Goal: Task Accomplishment & Management: Use online tool/utility

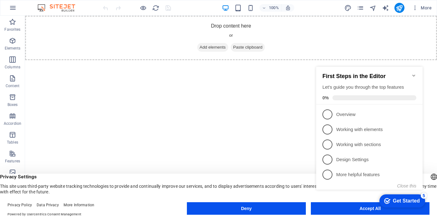
click at [339, 206] on div "checkmark Get Started 5 First Steps in the Editor Let's guide you through the t…" at bounding box center [371, 134] width 114 height 152
click at [340, 208] on div "checkmark Get Started 5 First Steps in the Editor Let's guide you through the t…" at bounding box center [371, 134] width 114 height 152
click at [371, 205] on div "checkmark Get Started 5 First Steps in the Editor Let's guide you through the t…" at bounding box center [371, 134] width 114 height 152
click at [413, 74] on icon "Minimize checklist" at bounding box center [413, 75] width 3 height 2
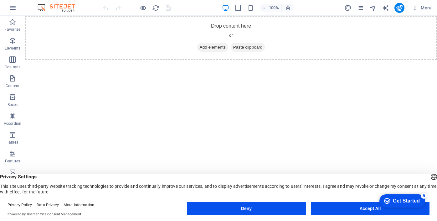
click at [387, 201] on icon "checkmark" at bounding box center [387, 201] width 6 height 6
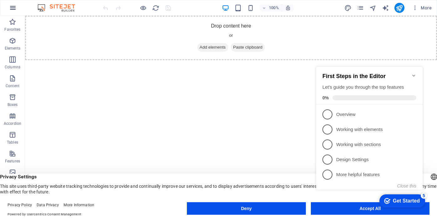
click at [13, 8] on icon "button" at bounding box center [13, 8] width 8 height 8
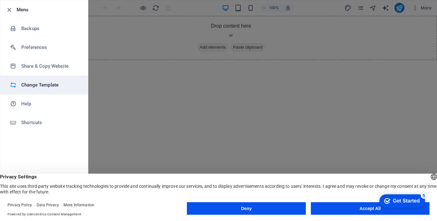
click at [48, 87] on h6 "Change Template" at bounding box center [50, 85] width 58 height 8
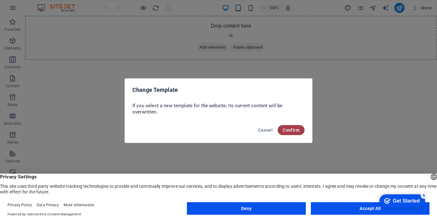
click at [295, 130] on span "Confirm" at bounding box center [291, 129] width 17 height 5
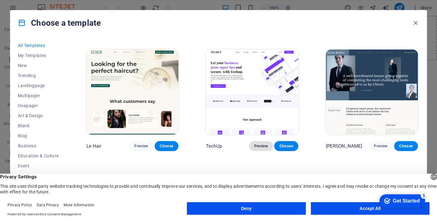
scroll to position [1770, 0]
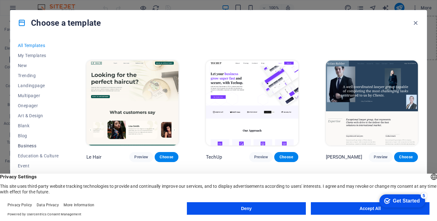
click at [32, 147] on span "Business" at bounding box center [38, 145] width 41 height 5
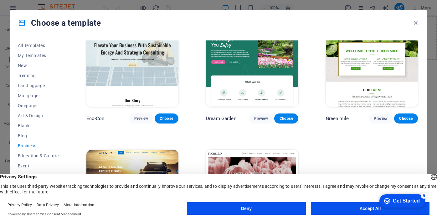
scroll to position [66, 0]
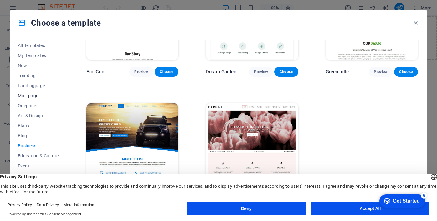
click at [32, 99] on button "Multipager" at bounding box center [38, 95] width 41 height 10
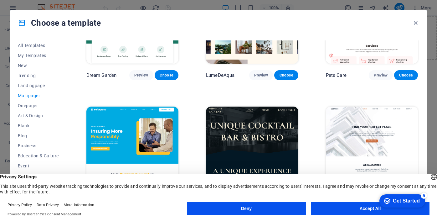
click at [32, 99] on button "Multipager" at bounding box center [38, 95] width 41 height 10
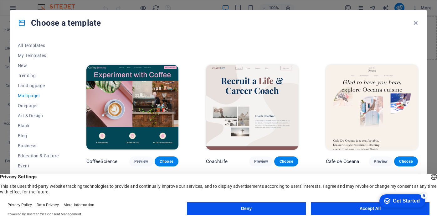
scroll to position [872, 0]
click at [261, 158] on span "Preview" at bounding box center [261, 160] width 14 height 5
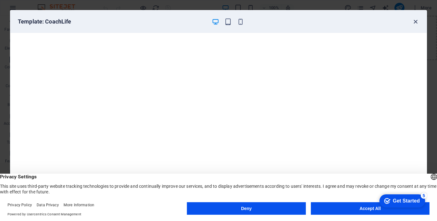
click at [417, 19] on icon "button" at bounding box center [415, 21] width 7 height 7
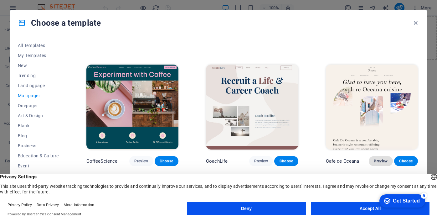
click at [382, 158] on span "Preview" at bounding box center [381, 160] width 14 height 5
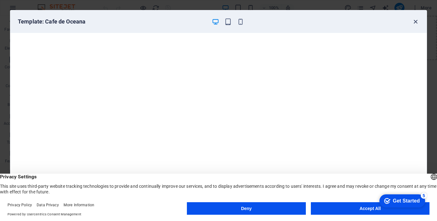
click at [415, 23] on icon "button" at bounding box center [415, 21] width 7 height 7
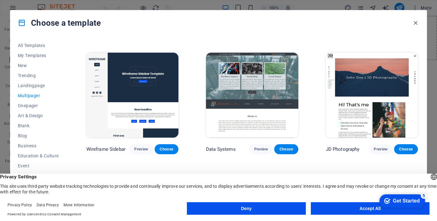
scroll to position [1268, 0]
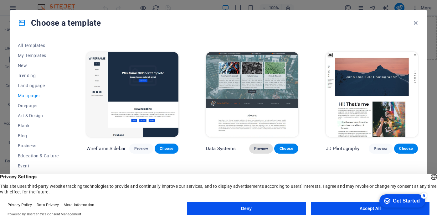
click at [259, 146] on span "Preview" at bounding box center [261, 148] width 14 height 5
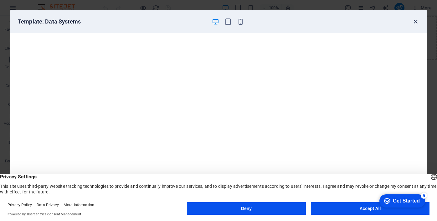
click at [416, 21] on icon "button" at bounding box center [415, 21] width 7 height 7
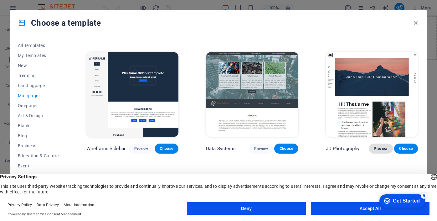
click at [378, 146] on span "Preview" at bounding box center [381, 148] width 14 height 5
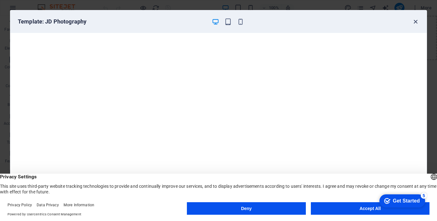
click at [415, 20] on icon "button" at bounding box center [415, 21] width 7 height 7
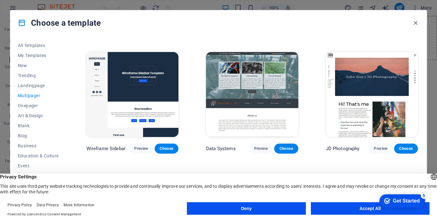
click at [330, 207] on button "Accept All" at bounding box center [370, 208] width 119 height 13
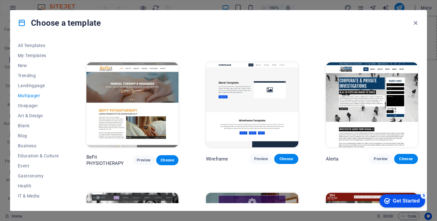
scroll to position [1769, 0]
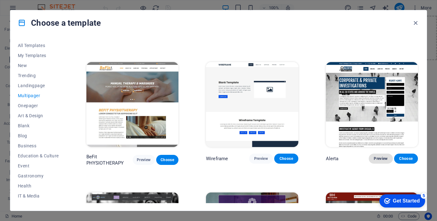
click at [376, 156] on span "Preview" at bounding box center [381, 158] width 14 height 5
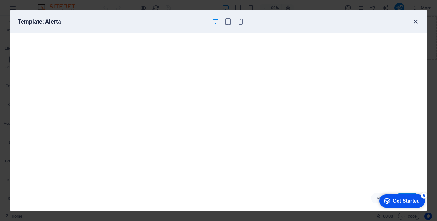
click at [414, 22] on icon "button" at bounding box center [415, 21] width 7 height 7
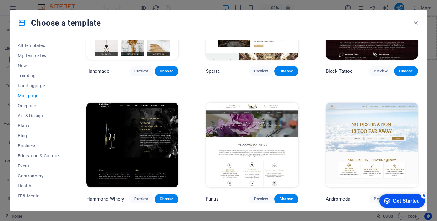
scroll to position [2115, 0]
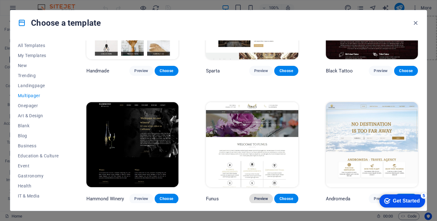
click at [260, 196] on span "Preview" at bounding box center [261, 198] width 14 height 5
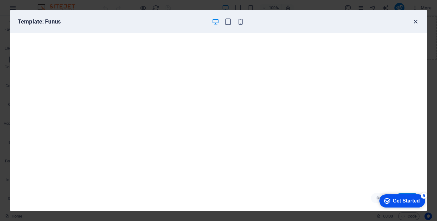
click at [415, 21] on icon "button" at bounding box center [415, 21] width 7 height 7
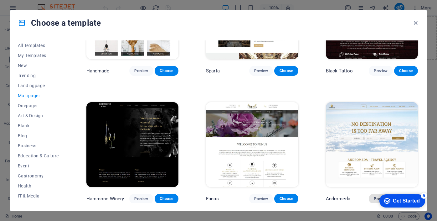
click at [376, 196] on span "Preview" at bounding box center [381, 198] width 14 height 5
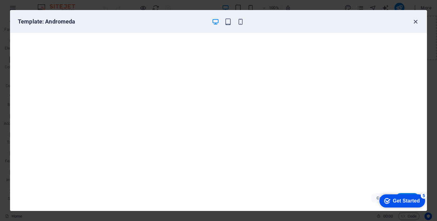
click at [416, 22] on icon "button" at bounding box center [415, 21] width 7 height 7
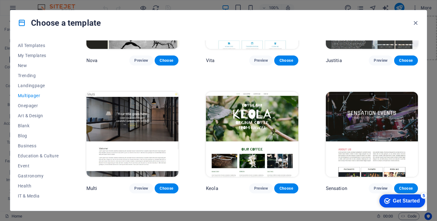
scroll to position [2508, 0]
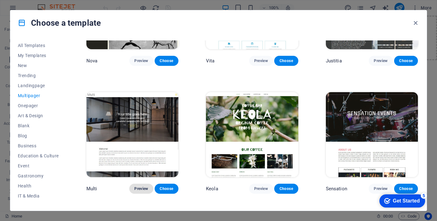
click at [143, 186] on span "Preview" at bounding box center [141, 188] width 14 height 5
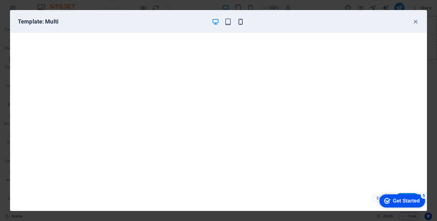
click at [240, 23] on icon "button" at bounding box center [240, 21] width 7 height 7
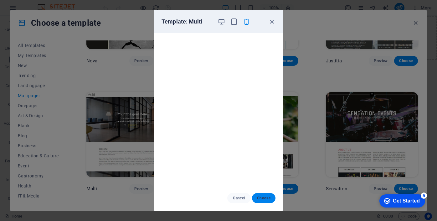
click at [266, 198] on span "Choose" at bounding box center [263, 197] width 13 height 5
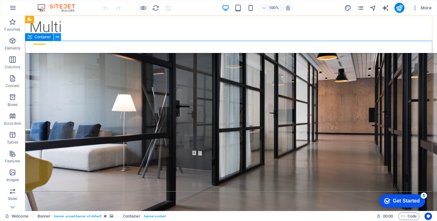
click at [58, 37] on icon at bounding box center [57, 37] width 3 height 7
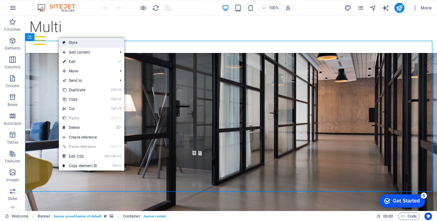
click at [74, 44] on link "Style" at bounding box center [91, 42] width 65 height 9
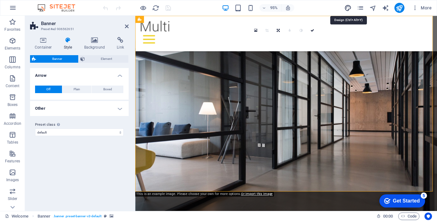
click at [349, 8] on icon "design" at bounding box center [347, 7] width 7 height 7
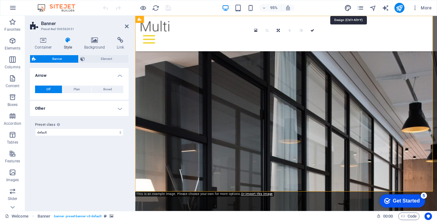
select select "px"
select select "300"
select select "px"
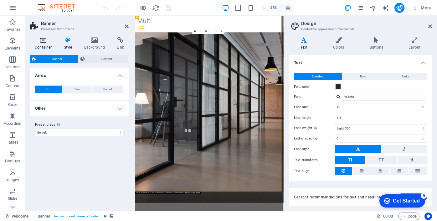
click at [41, 45] on h4 "Container" at bounding box center [44, 43] width 29 height 13
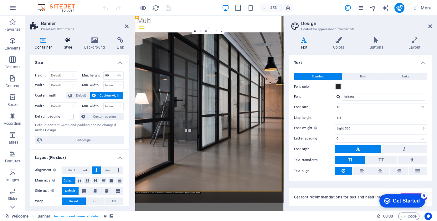
click at [67, 41] on icon at bounding box center [68, 40] width 18 height 6
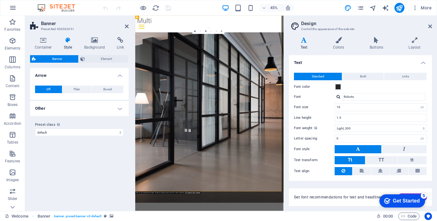
click at [117, 106] on h4 "Other" at bounding box center [79, 108] width 99 height 15
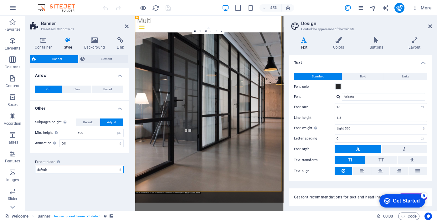
click at [115, 169] on select "default Add preset class" at bounding box center [79, 170] width 89 height 8
click at [95, 41] on icon at bounding box center [95, 40] width 30 height 6
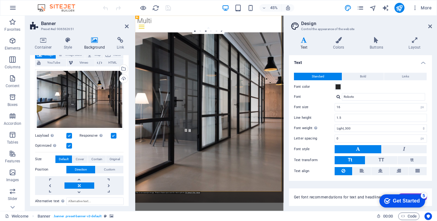
scroll to position [42, 0]
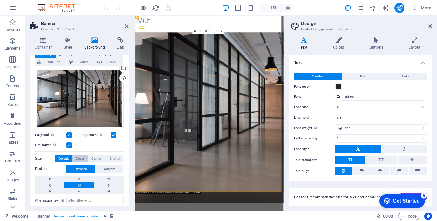
click at [78, 159] on span "Cover" at bounding box center [80, 159] width 8 height 8
click at [66, 157] on span "Default" at bounding box center [64, 159] width 10 height 8
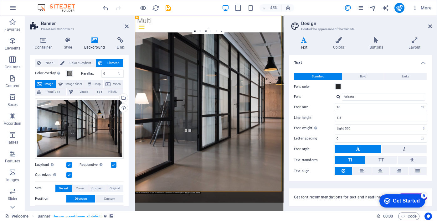
scroll to position [0, 0]
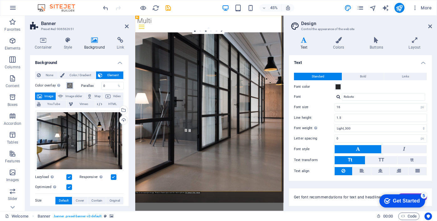
click at [69, 84] on span at bounding box center [69, 85] width 5 height 5
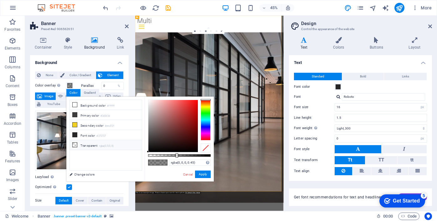
click at [76, 143] on icon at bounding box center [75, 144] width 4 height 4
type input "rgba(0, 0, 0, 0)"
click at [205, 175] on button "Apply" at bounding box center [203, 174] width 16 height 8
